Goal: Information Seeking & Learning: Learn about a topic

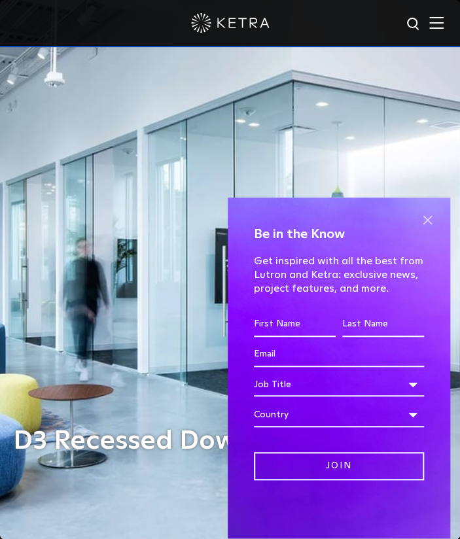
click at [423, 227] on span at bounding box center [427, 221] width 20 height 20
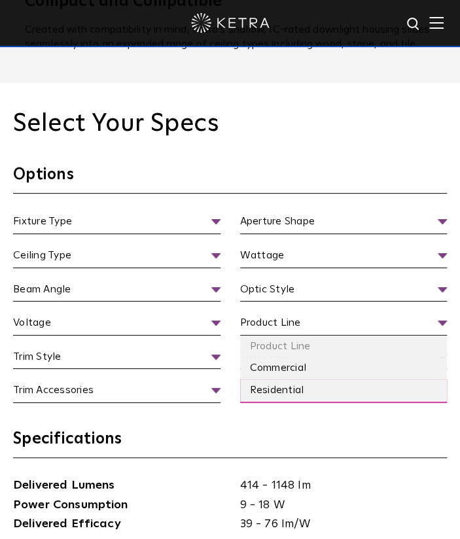
scroll to position [1223, 0]
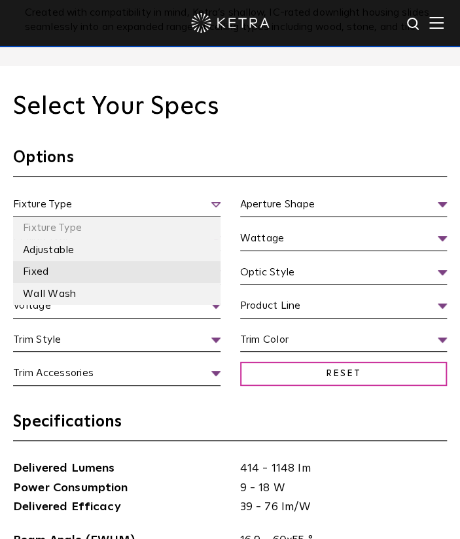
click at [71, 283] on li "Fixed" at bounding box center [116, 272] width 207 height 22
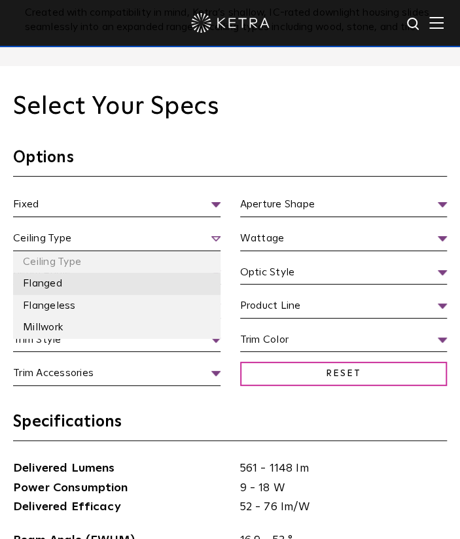
click at [75, 294] on li "Flanged" at bounding box center [116, 284] width 207 height 22
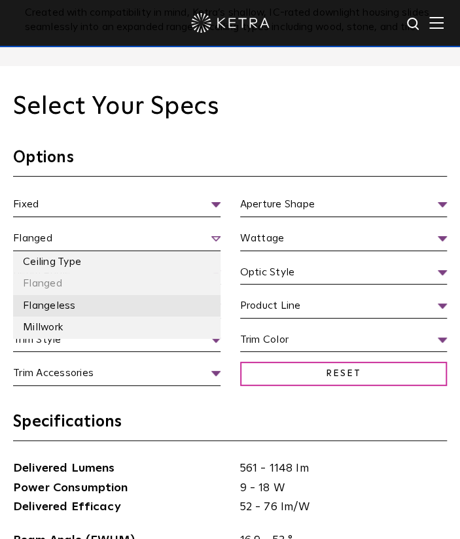
click at [69, 312] on li "Flangeless" at bounding box center [116, 306] width 207 height 22
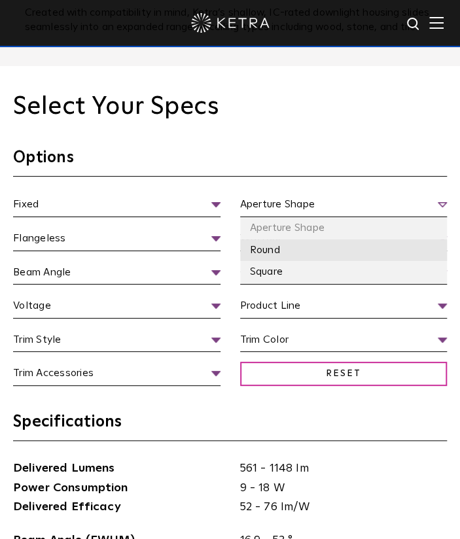
click at [271, 262] on li "Round" at bounding box center [343, 250] width 207 height 22
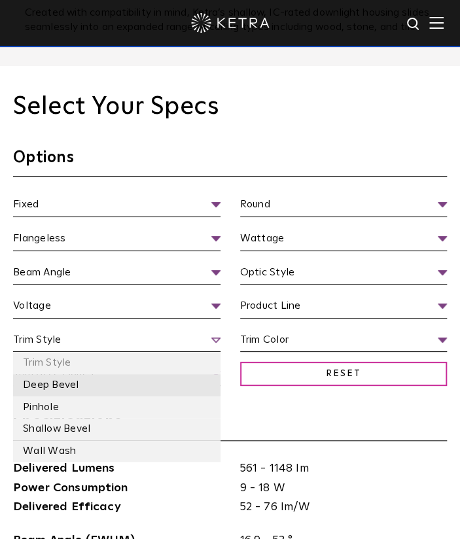
click at [90, 396] on li "Deep Bevel" at bounding box center [116, 385] width 207 height 22
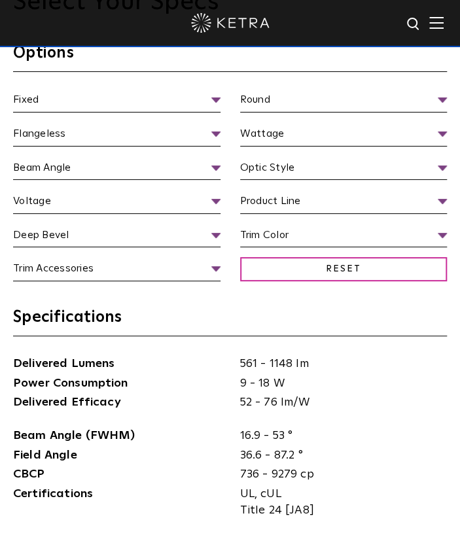
scroll to position [1327, 0]
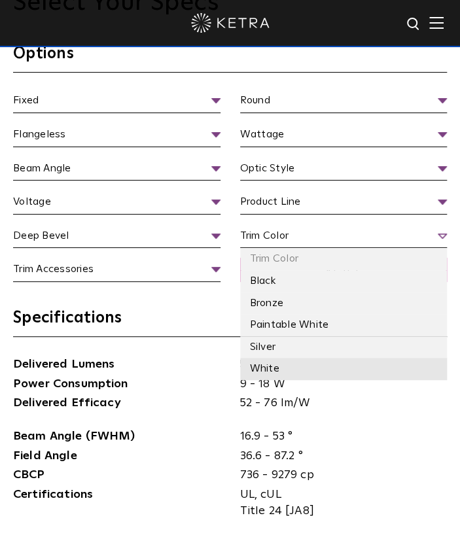
click at [290, 374] on li "White" at bounding box center [343, 369] width 207 height 22
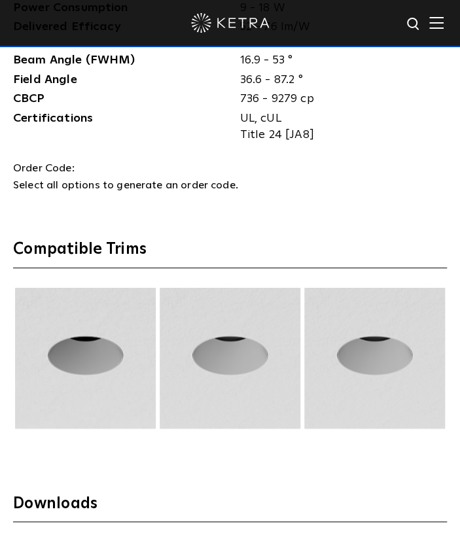
scroll to position [1753, 0]
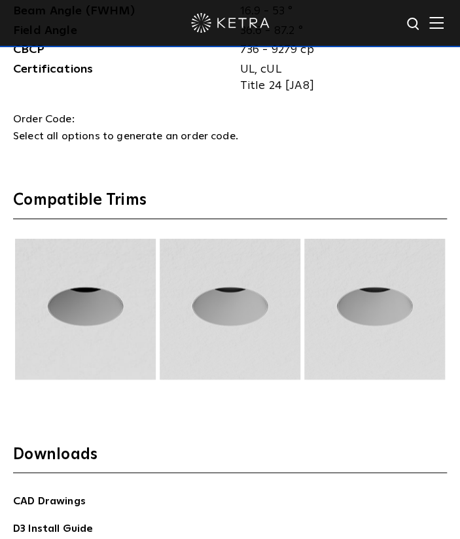
click at [130, 342] on img at bounding box center [85, 309] width 145 height 141
click at [233, 344] on img at bounding box center [230, 309] width 145 height 141
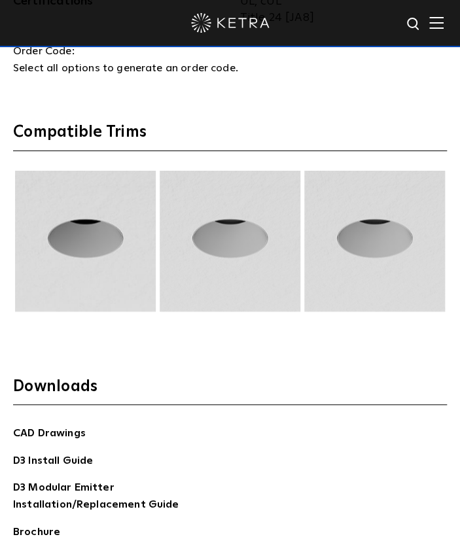
scroll to position [1818, 0]
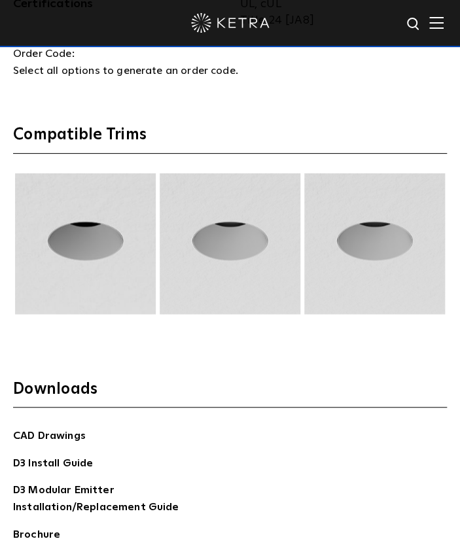
drag, startPoint x: 237, startPoint y: 256, endPoint x: 249, endPoint y: 295, distance: 41.2
click at [249, 295] on img at bounding box center [230, 243] width 145 height 141
drag, startPoint x: 241, startPoint y: 254, endPoint x: 372, endPoint y: 208, distance: 138.8
click at [372, 376] on section "Compatible Trims" at bounding box center [230, 252] width 434 height 254
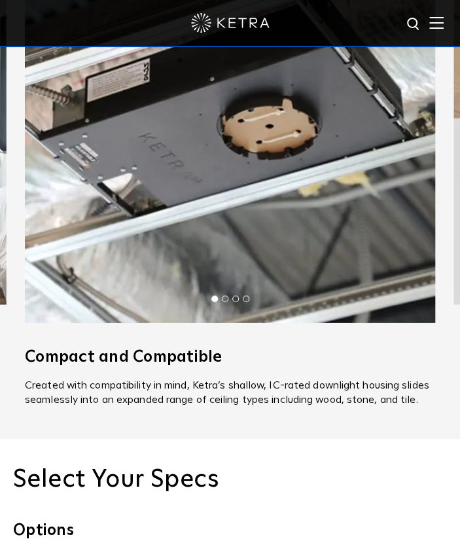
scroll to position [654, 0]
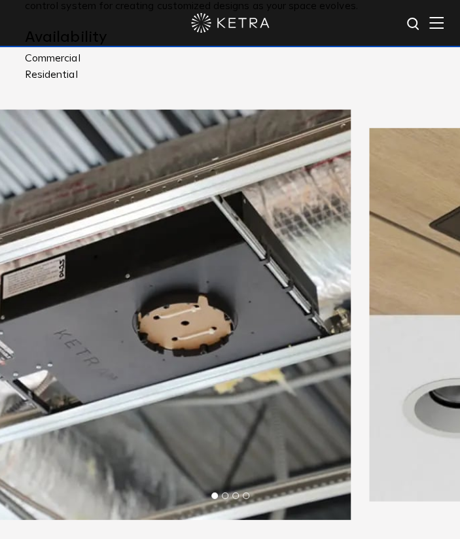
drag, startPoint x: 388, startPoint y: 343, endPoint x: 122, endPoint y: 340, distance: 266.3
click at [145, 340] on img at bounding box center [145, 314] width 410 height 410
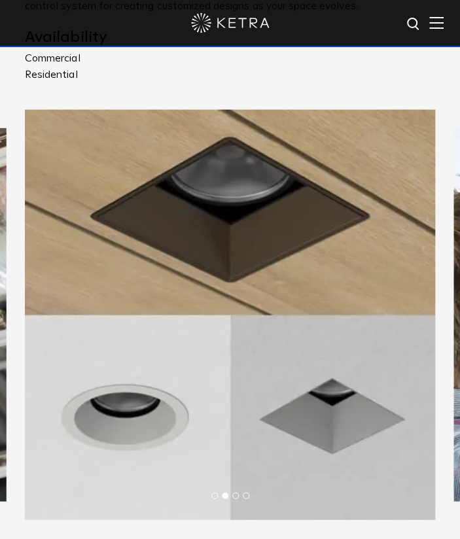
scroll to position [720, 0]
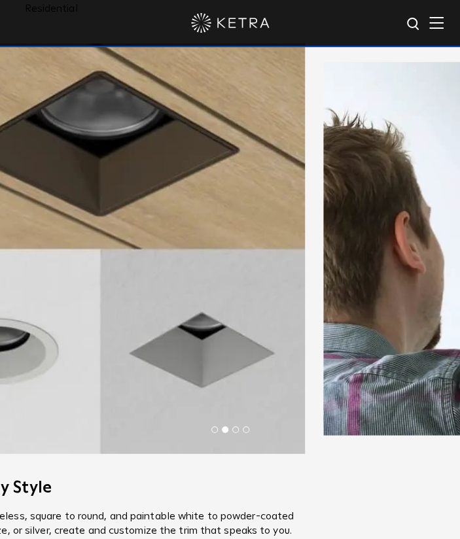
drag, startPoint x: 374, startPoint y: 282, endPoint x: 10, endPoint y: 293, distance: 364.6
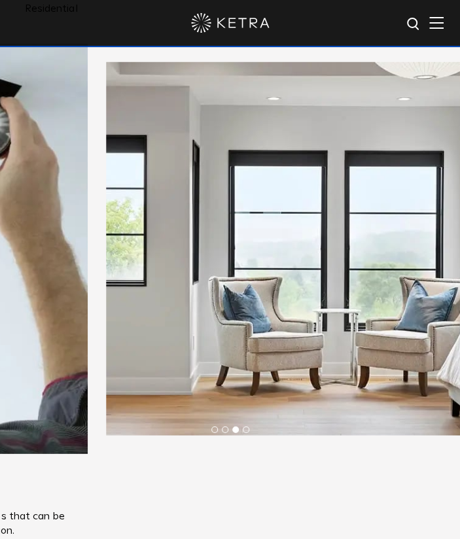
drag, startPoint x: 408, startPoint y: 289, endPoint x: 51, endPoint y: 273, distance: 356.9
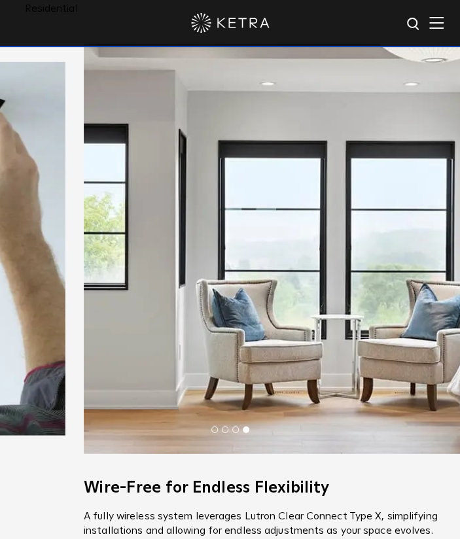
drag, startPoint x: 330, startPoint y: 281, endPoint x: 500, endPoint y: 296, distance: 170.8
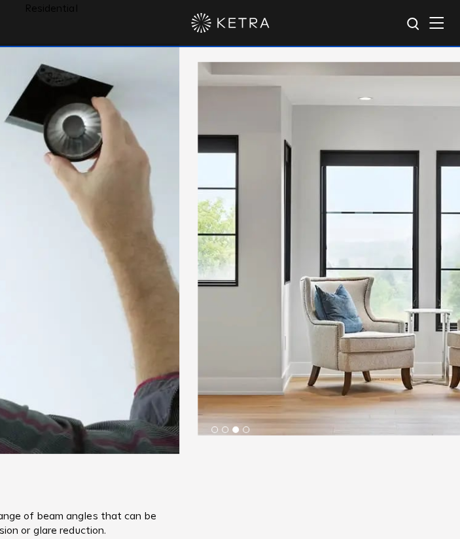
drag, startPoint x: 336, startPoint y: 236, endPoint x: 80, endPoint y: 245, distance: 256.6
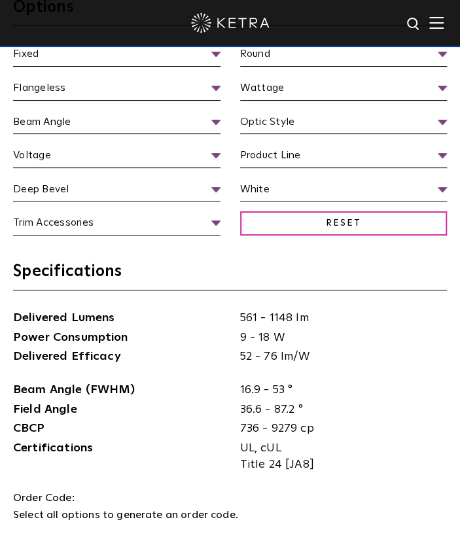
scroll to position [1439, 0]
